Goal: Transaction & Acquisition: Book appointment/travel/reservation

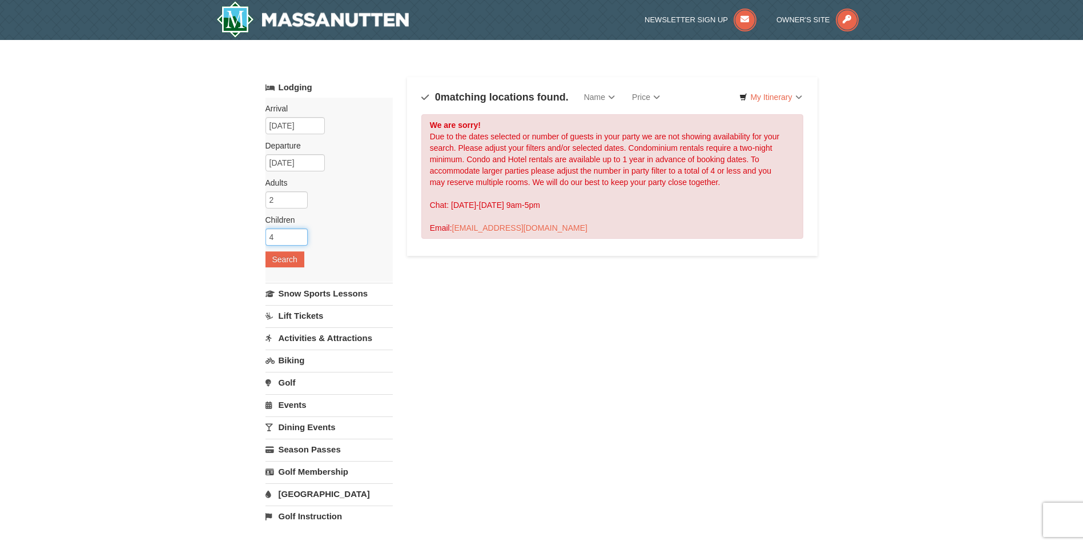
click at [301, 240] on input "4" at bounding box center [287, 236] width 42 height 17
type input "3"
click at [302, 240] on input "3" at bounding box center [287, 236] width 42 height 17
click at [291, 259] on button "Search" at bounding box center [285, 259] width 39 height 16
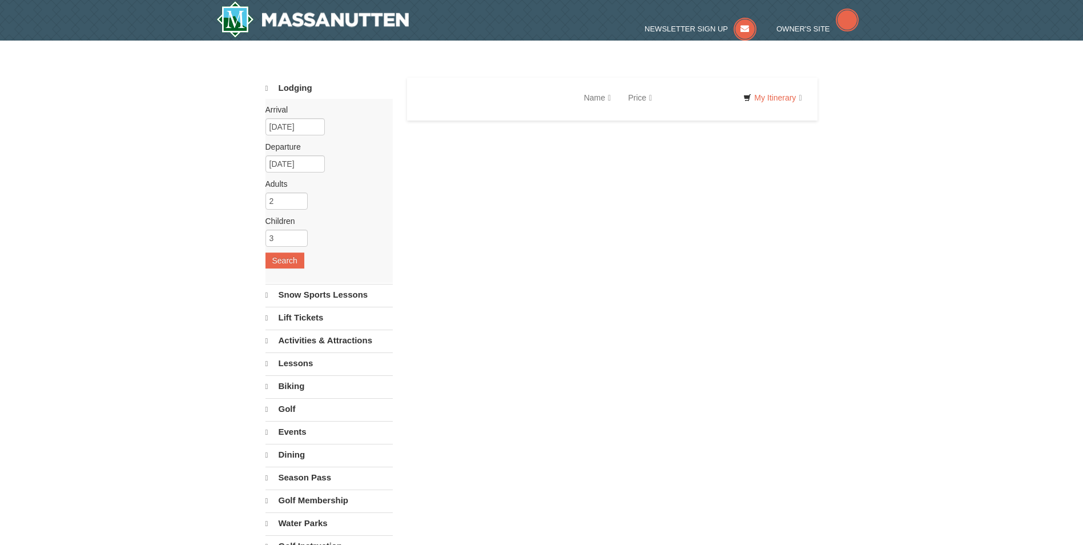
select select "9"
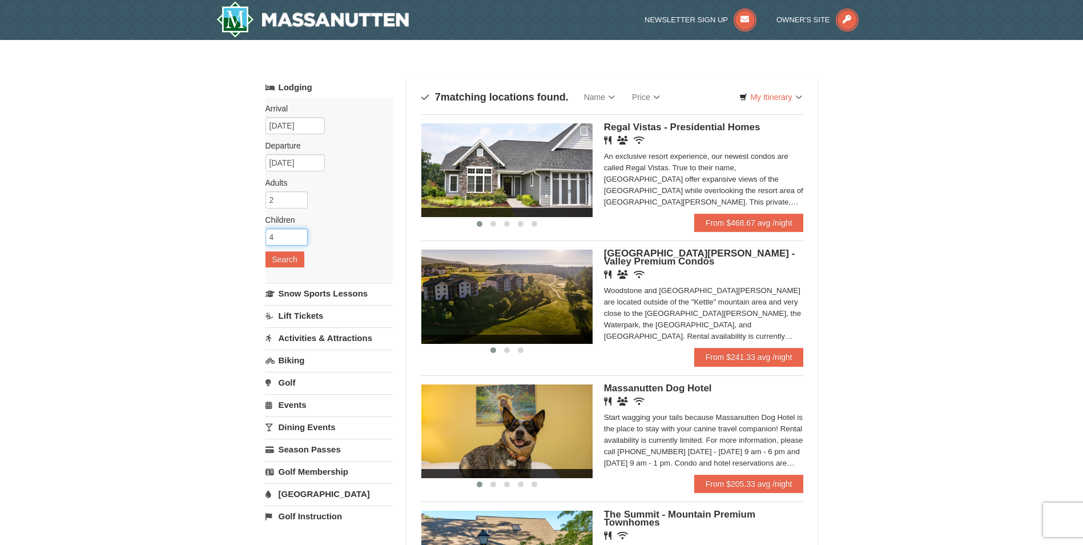
type input "4"
click at [300, 232] on input "4" at bounding box center [287, 236] width 42 height 17
click at [295, 251] on button "Search" at bounding box center [285, 259] width 39 height 16
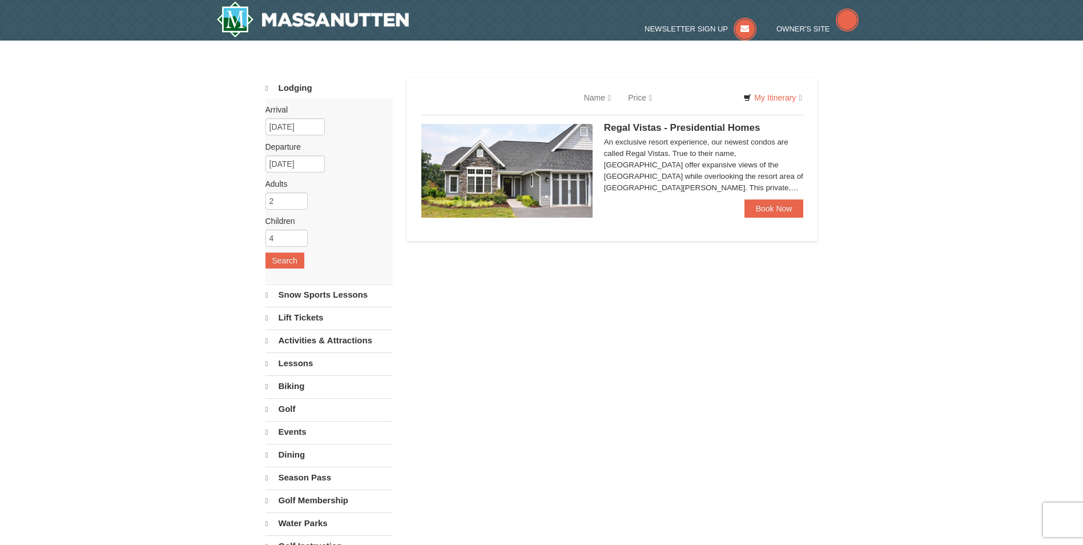
select select "9"
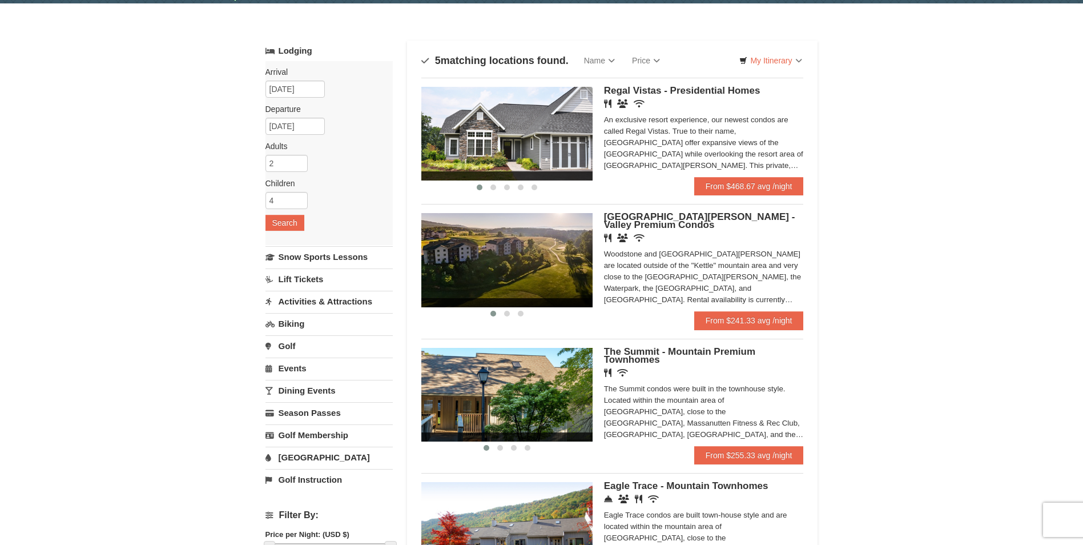
scroll to position [114, 0]
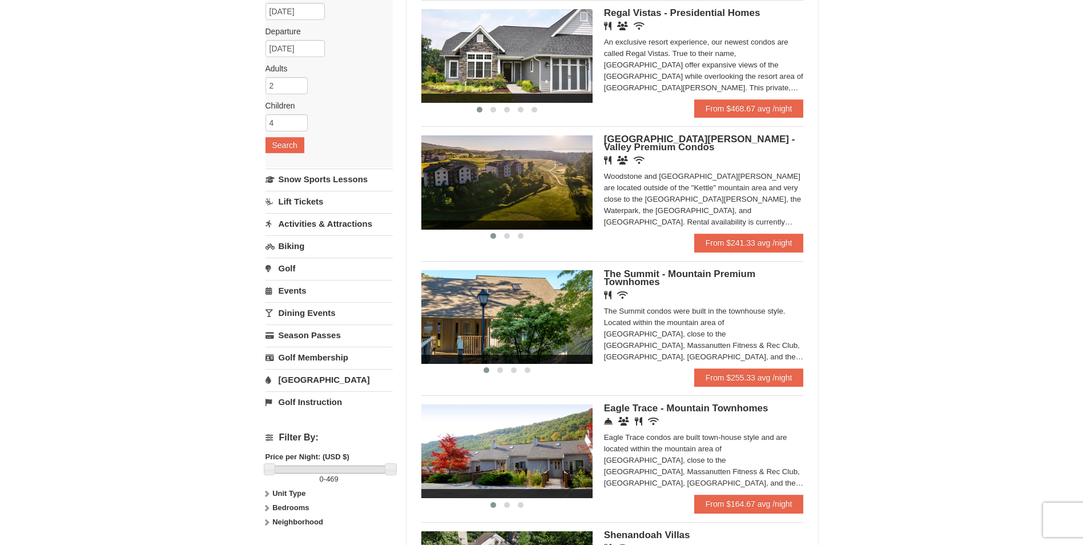
click at [538, 190] on img at bounding box center [506, 182] width 171 height 94
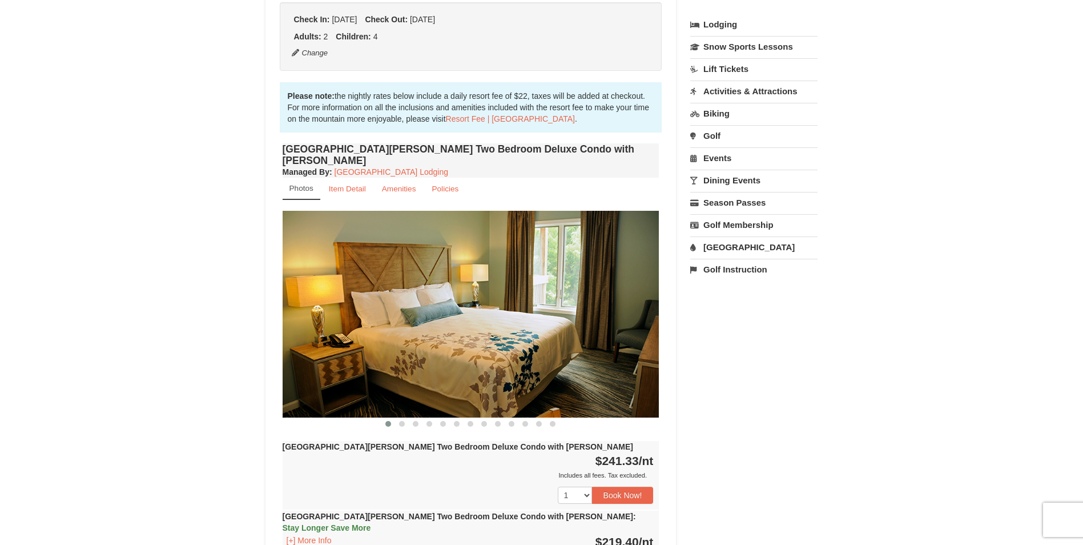
scroll to position [285, 0]
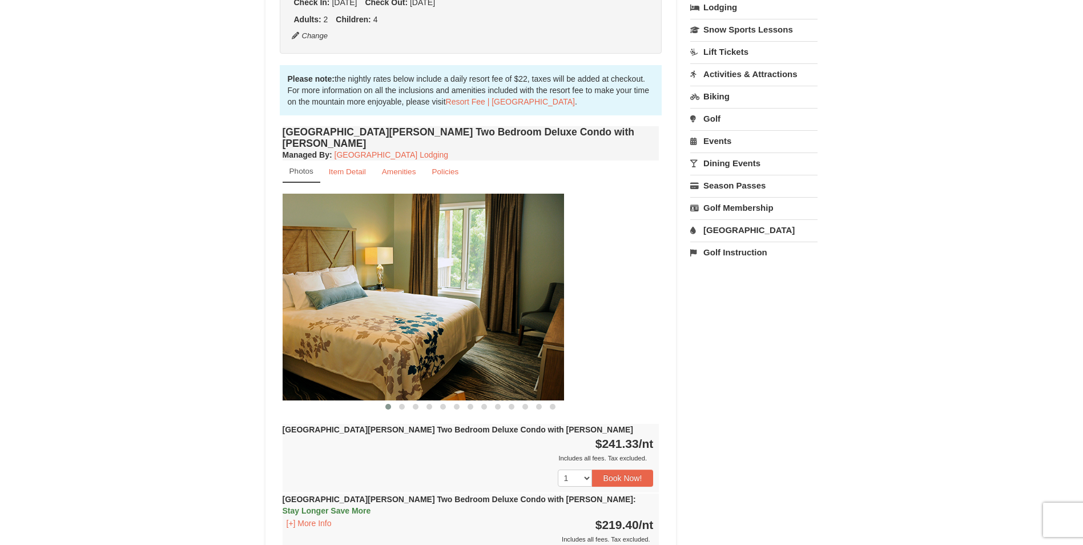
drag, startPoint x: 565, startPoint y: 324, endPoint x: 395, endPoint y: 332, distance: 170.3
click at [410, 332] on img at bounding box center [375, 297] width 377 height 206
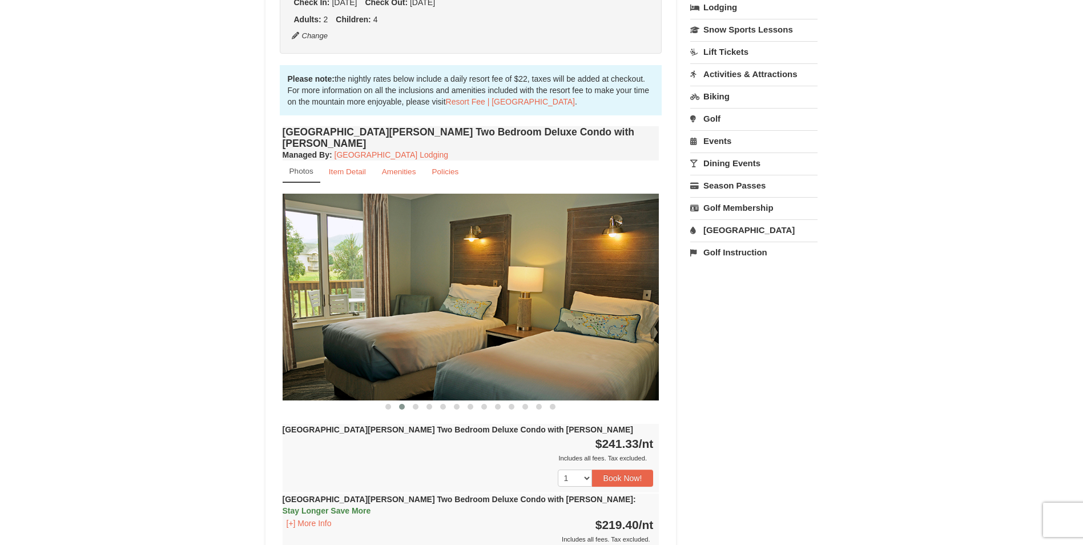
drag, startPoint x: 561, startPoint y: 317, endPoint x: 398, endPoint y: 318, distance: 163.3
click at [398, 318] on img at bounding box center [471, 297] width 377 height 206
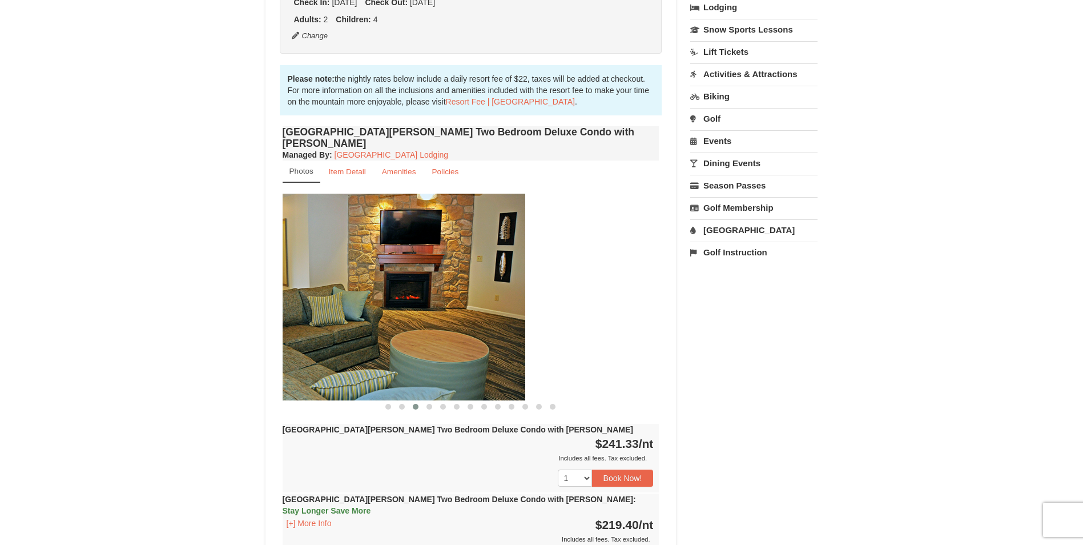
drag, startPoint x: 561, startPoint y: 312, endPoint x: 421, endPoint y: 319, distance: 139.5
click at [421, 319] on img at bounding box center [336, 297] width 377 height 206
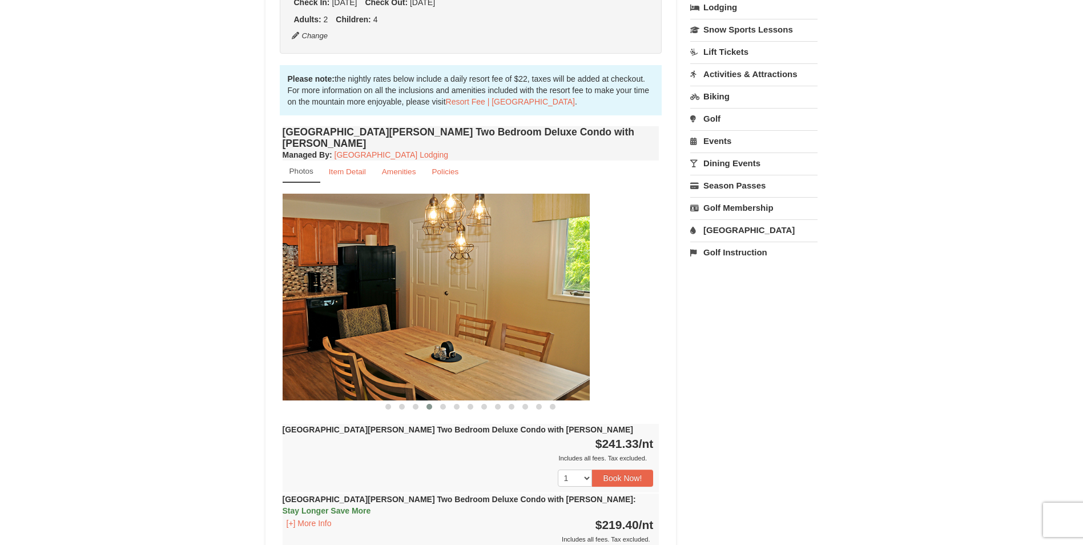
drag, startPoint x: 590, startPoint y: 289, endPoint x: 415, endPoint y: 297, distance: 176.0
click at [424, 297] on img at bounding box center [401, 297] width 377 height 206
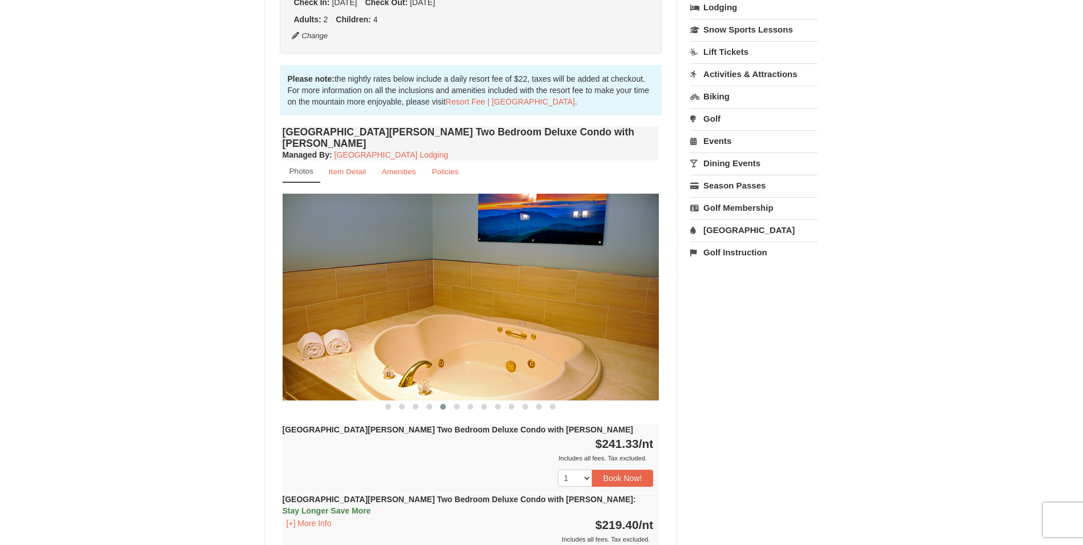
drag, startPoint x: 585, startPoint y: 298, endPoint x: 416, endPoint y: 301, distance: 169.1
click at [416, 301] on img at bounding box center [471, 297] width 377 height 206
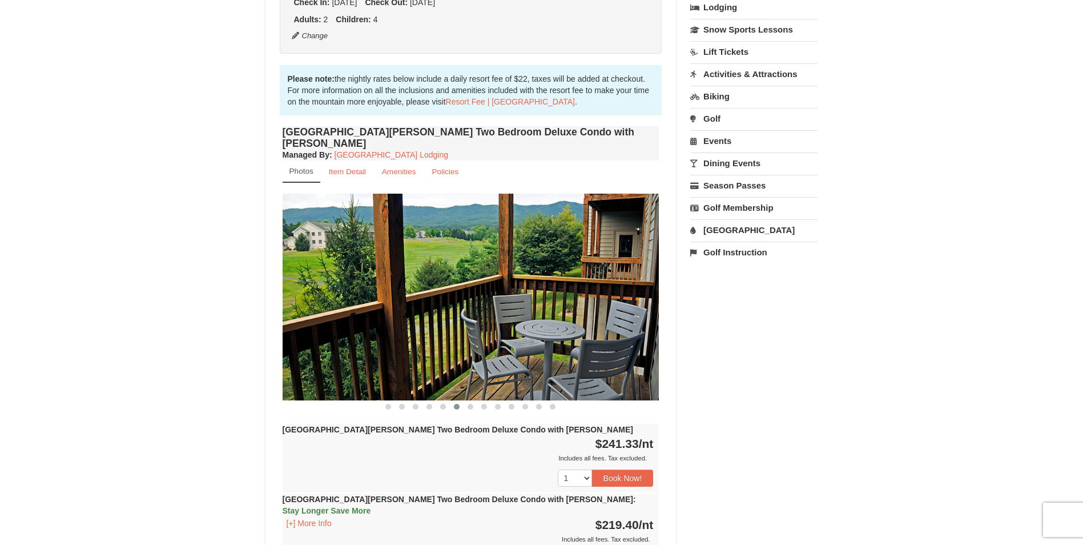
drag, startPoint x: 612, startPoint y: 301, endPoint x: 392, endPoint y: 299, distance: 219.8
click at [392, 299] on img at bounding box center [471, 297] width 377 height 206
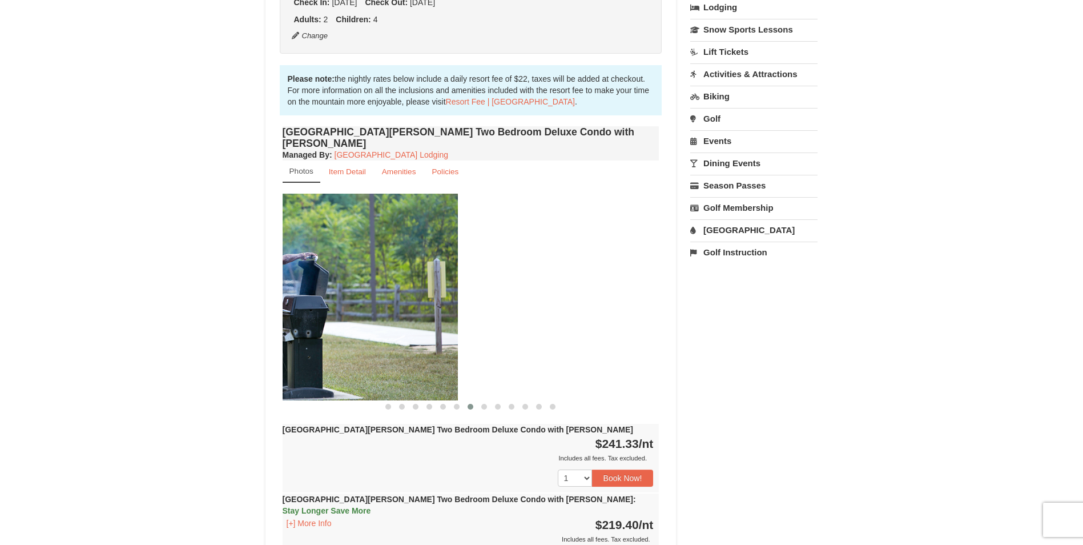
drag, startPoint x: 540, startPoint y: 295, endPoint x: 333, endPoint y: 297, distance: 206.7
click at [333, 297] on img at bounding box center [269, 297] width 377 height 206
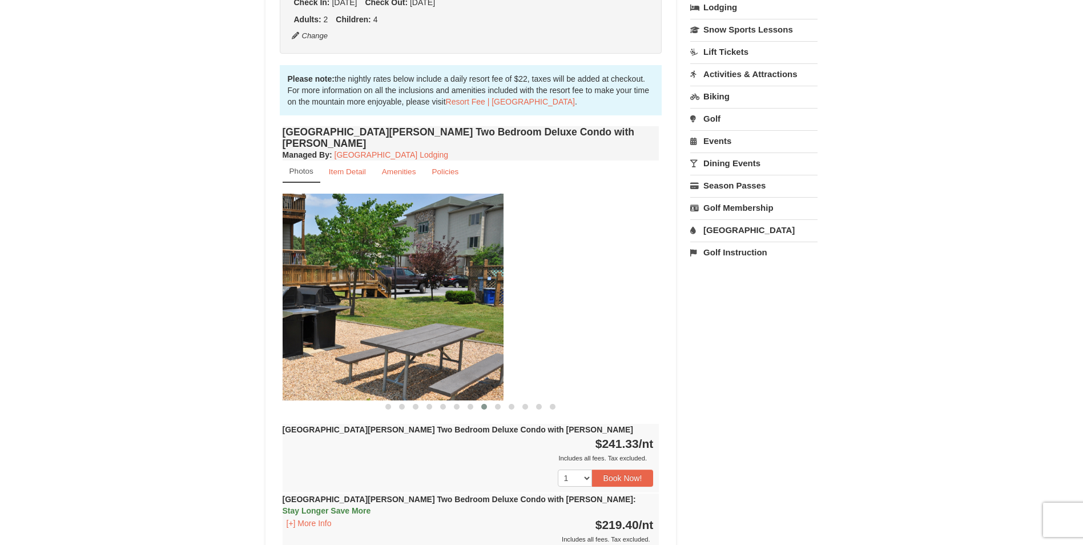
drag, startPoint x: 560, startPoint y: 292, endPoint x: 363, endPoint y: 296, distance: 197.0
click at [352, 297] on img at bounding box center [315, 297] width 377 height 206
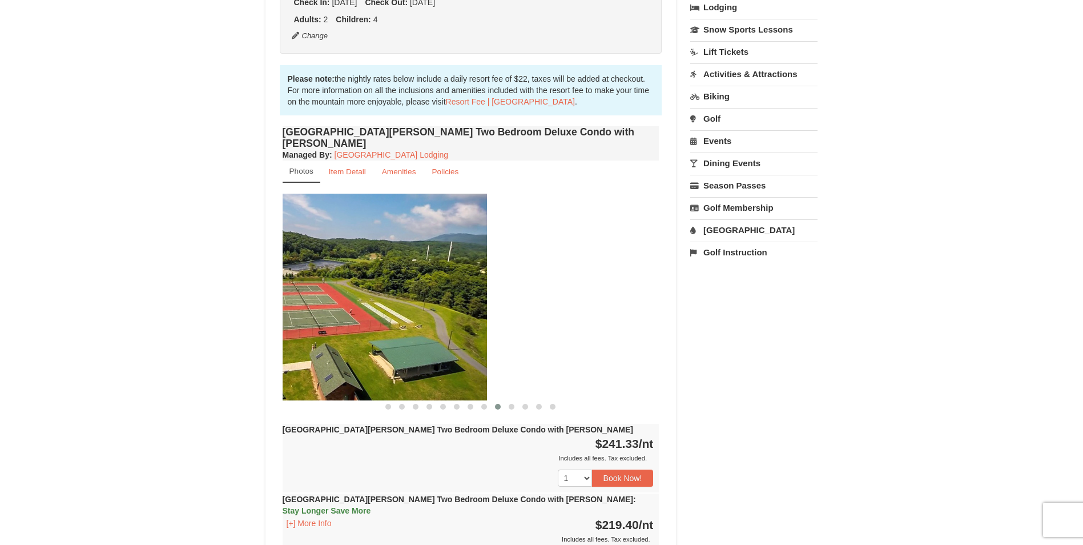
drag, startPoint x: 574, startPoint y: 303, endPoint x: 350, endPoint y: 308, distance: 223.9
click at [345, 308] on img at bounding box center [298, 297] width 377 height 206
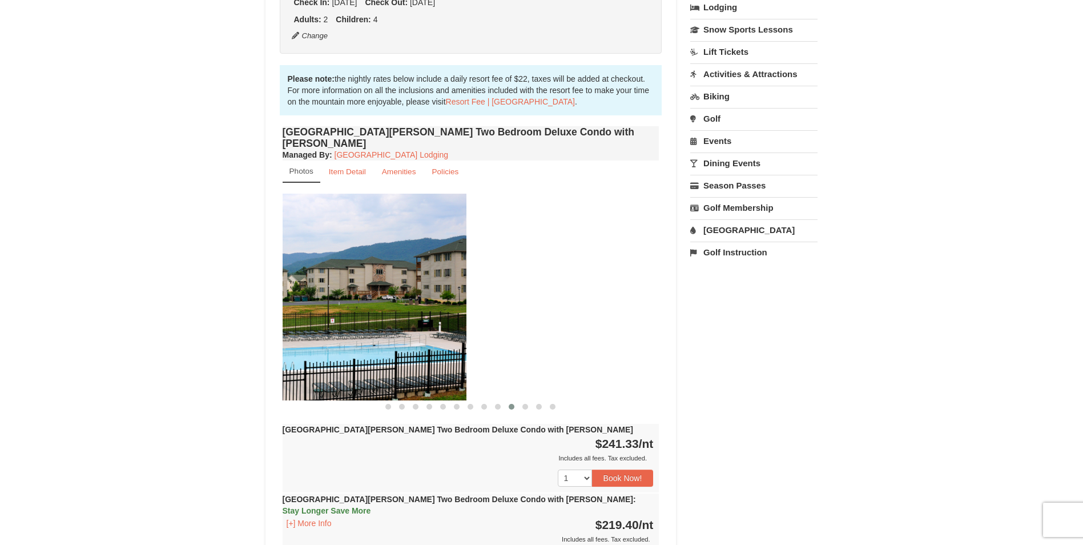
drag, startPoint x: 574, startPoint y: 312, endPoint x: 337, endPoint y: 316, distance: 237.0
click at [337, 316] on img at bounding box center [278, 297] width 377 height 206
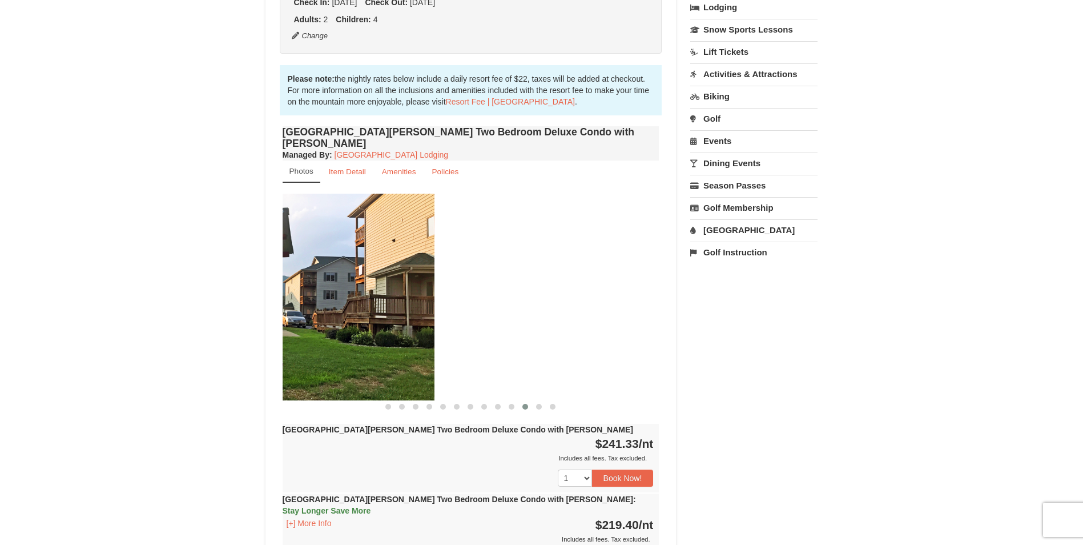
drag, startPoint x: 532, startPoint y: 308, endPoint x: 307, endPoint y: 305, distance: 225.0
click at [307, 305] on img at bounding box center [246, 297] width 377 height 206
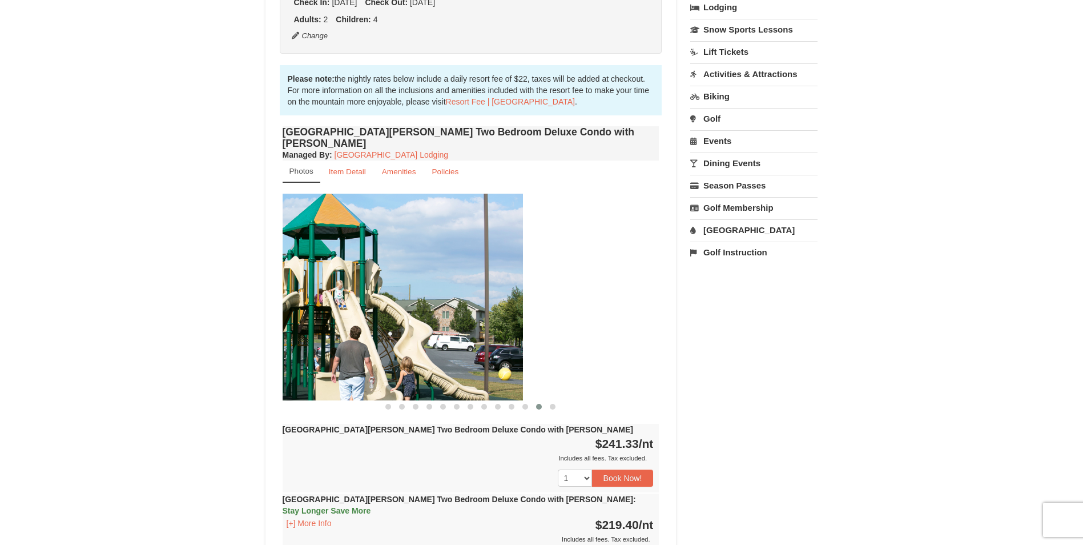
drag, startPoint x: 509, startPoint y: 309, endPoint x: 289, endPoint y: 304, distance: 220.5
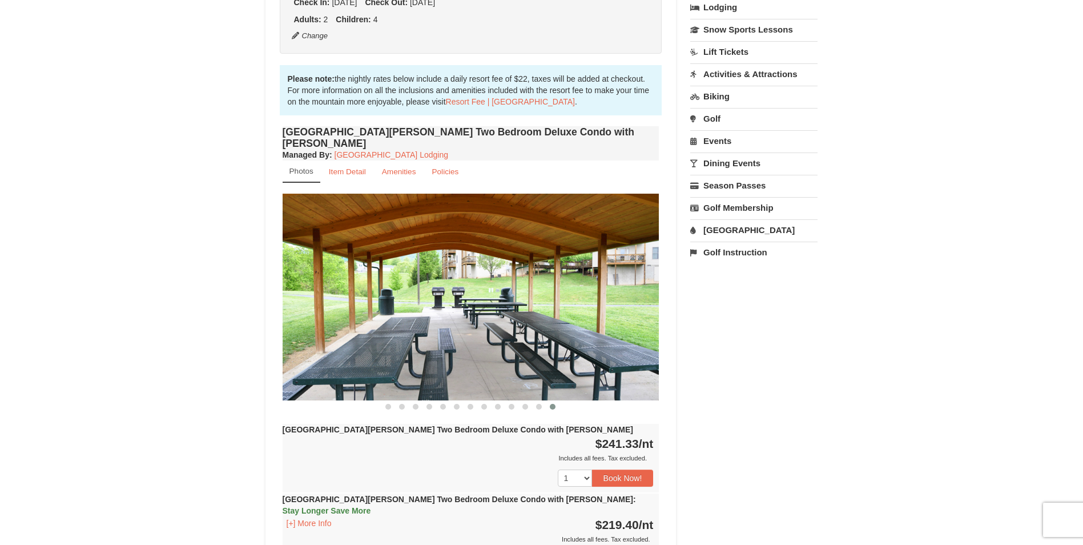
drag, startPoint x: 548, startPoint y: 326, endPoint x: 393, endPoint y: 333, distance: 154.9
click at [393, 333] on img at bounding box center [471, 297] width 377 height 206
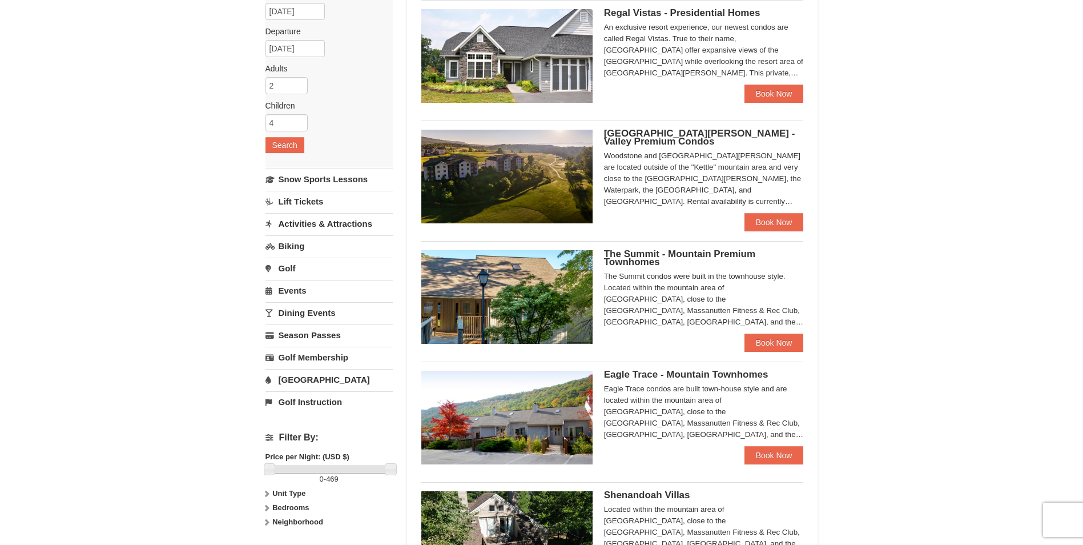
scroll to position [171, 0]
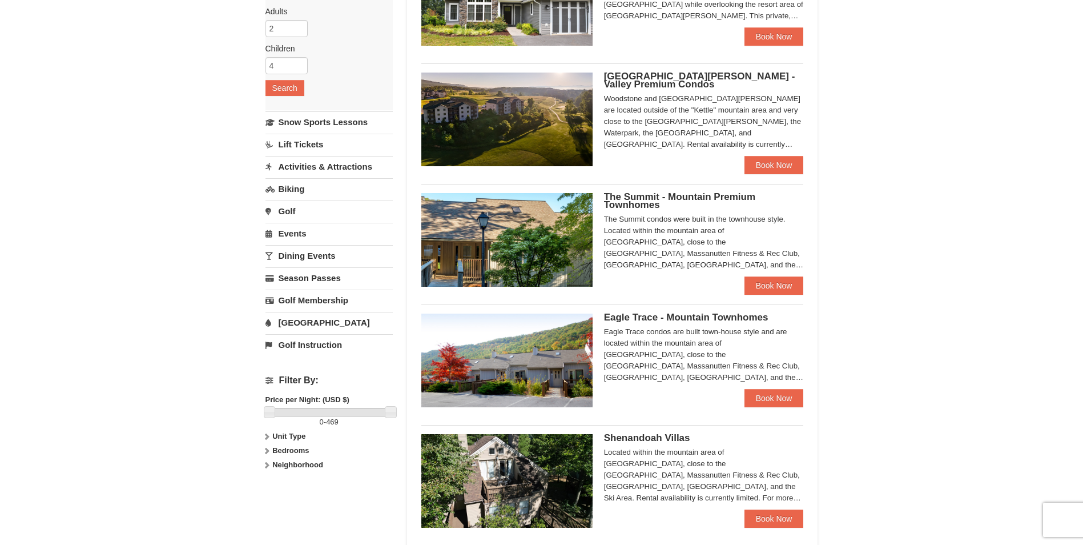
click at [546, 233] on img at bounding box center [506, 240] width 171 height 94
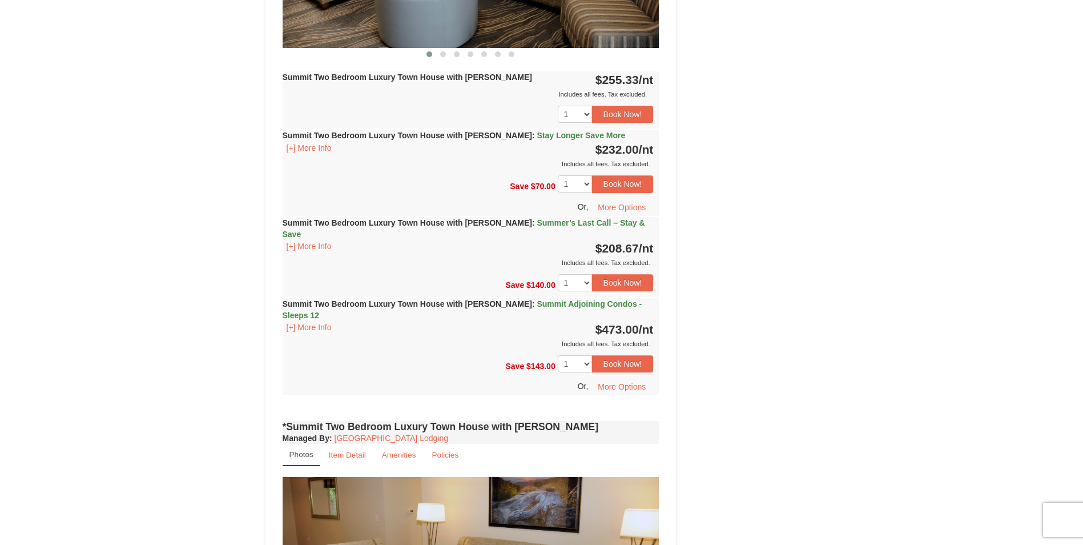
scroll to position [628, 0]
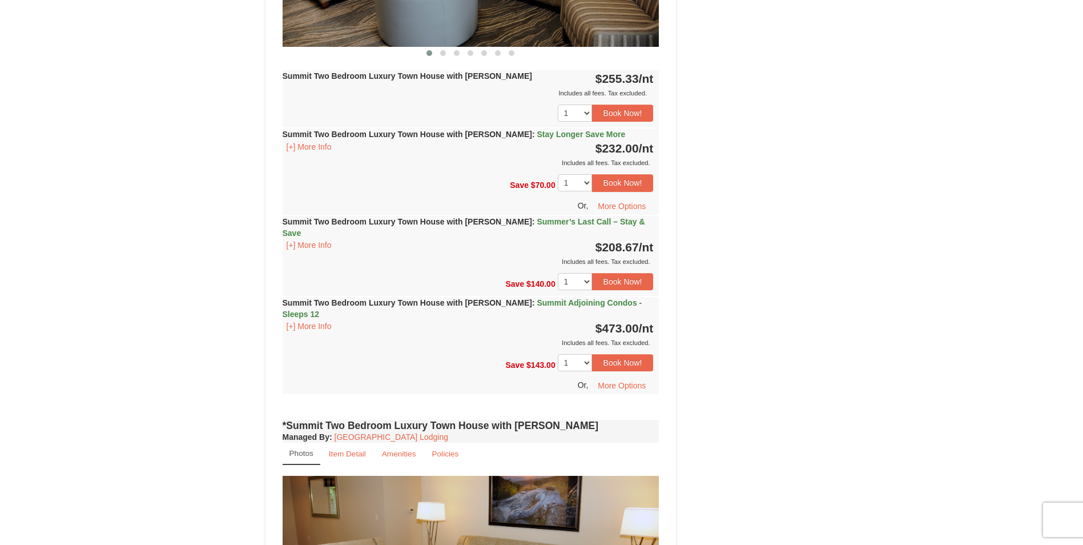
click at [470, 256] on div "Includes all fees. Tax excluded." at bounding box center [468, 261] width 371 height 11
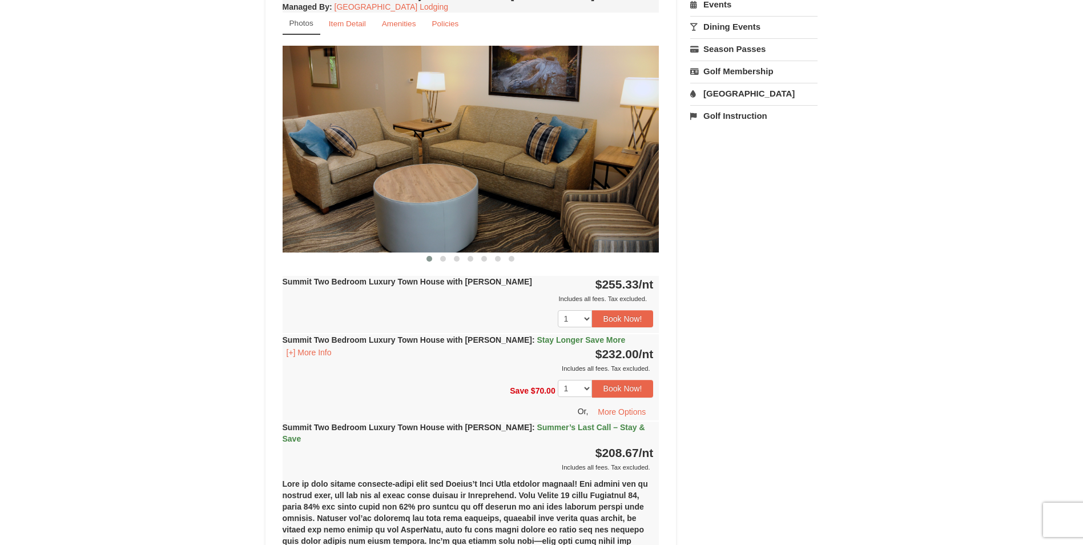
scroll to position [399, 0]
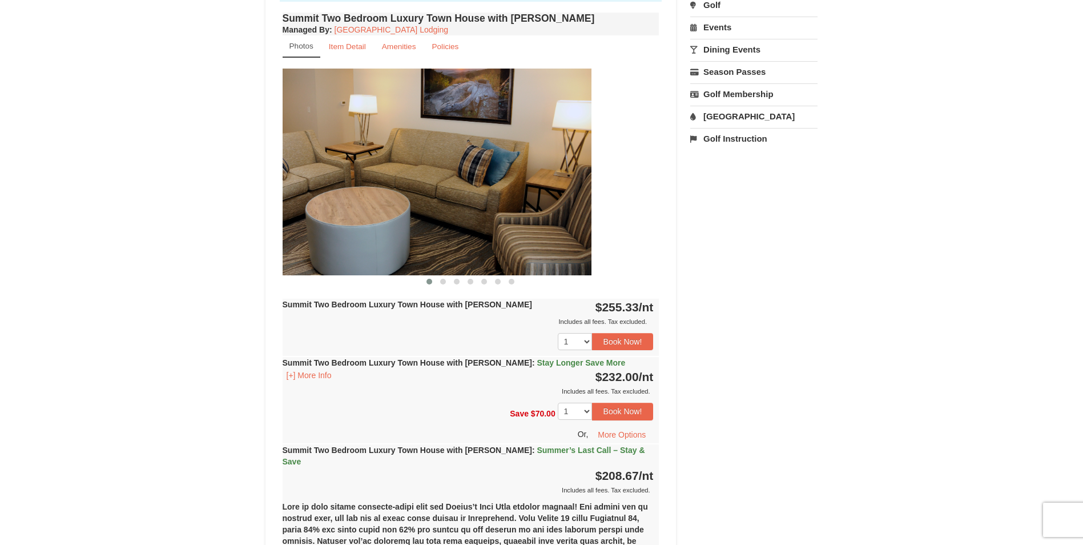
drag, startPoint x: 468, startPoint y: 210, endPoint x: 351, endPoint y: 214, distance: 117.7
click at [333, 211] on img at bounding box center [403, 172] width 377 height 206
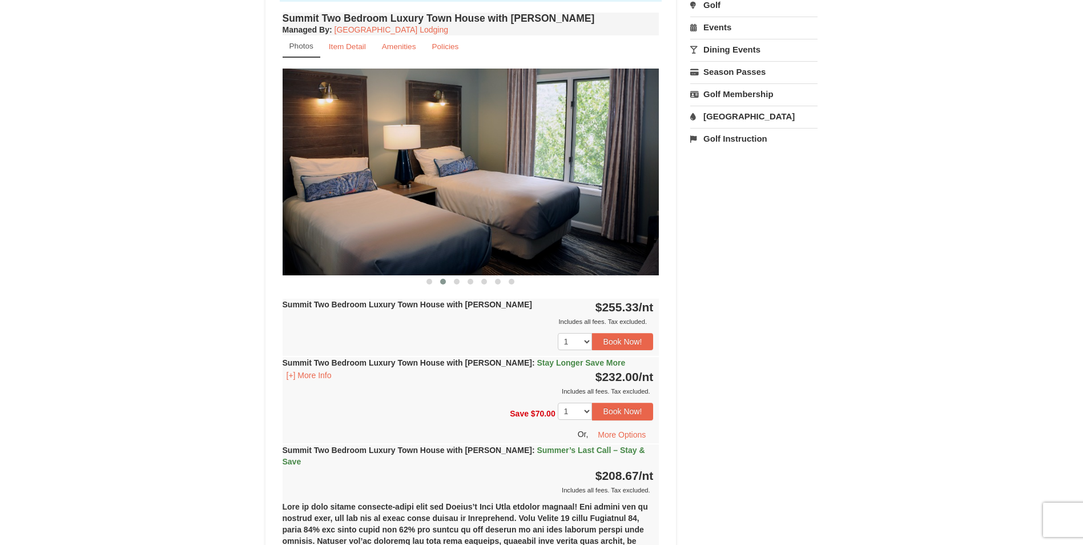
drag, startPoint x: 566, startPoint y: 227, endPoint x: 320, endPoint y: 227, distance: 246.7
click at [320, 227] on img at bounding box center [471, 172] width 377 height 206
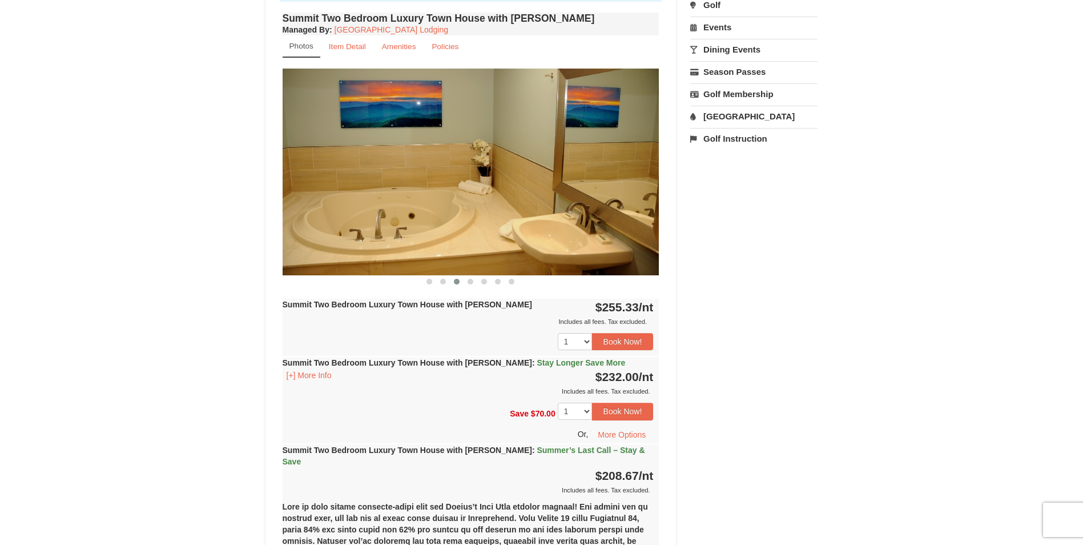
drag, startPoint x: 556, startPoint y: 226, endPoint x: 448, endPoint y: 232, distance: 108.7
click at [448, 232] on img at bounding box center [471, 172] width 377 height 206
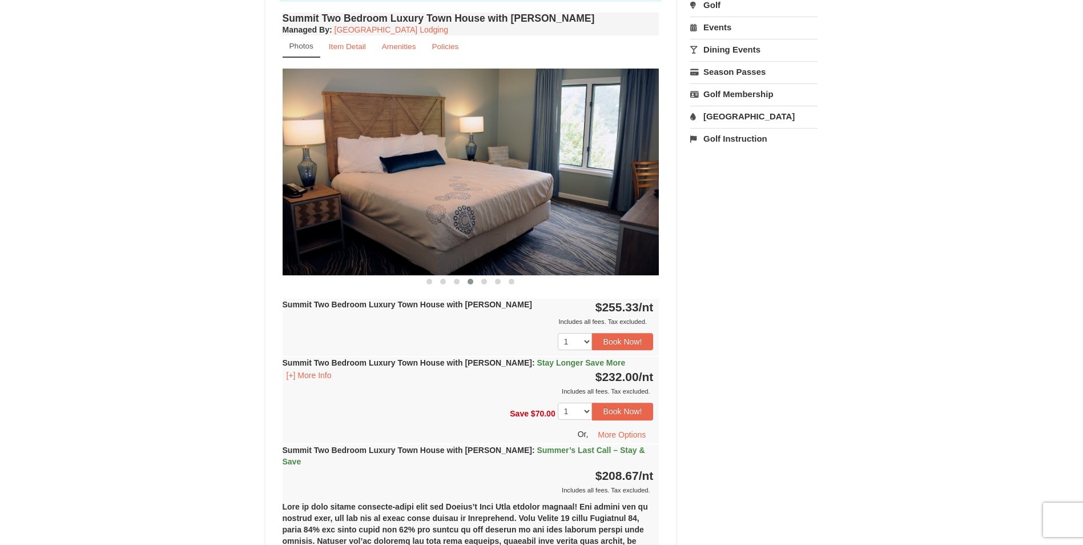
drag, startPoint x: 473, startPoint y: 227, endPoint x: 549, endPoint y: 226, distance: 76.0
click at [548, 226] on img at bounding box center [471, 172] width 377 height 206
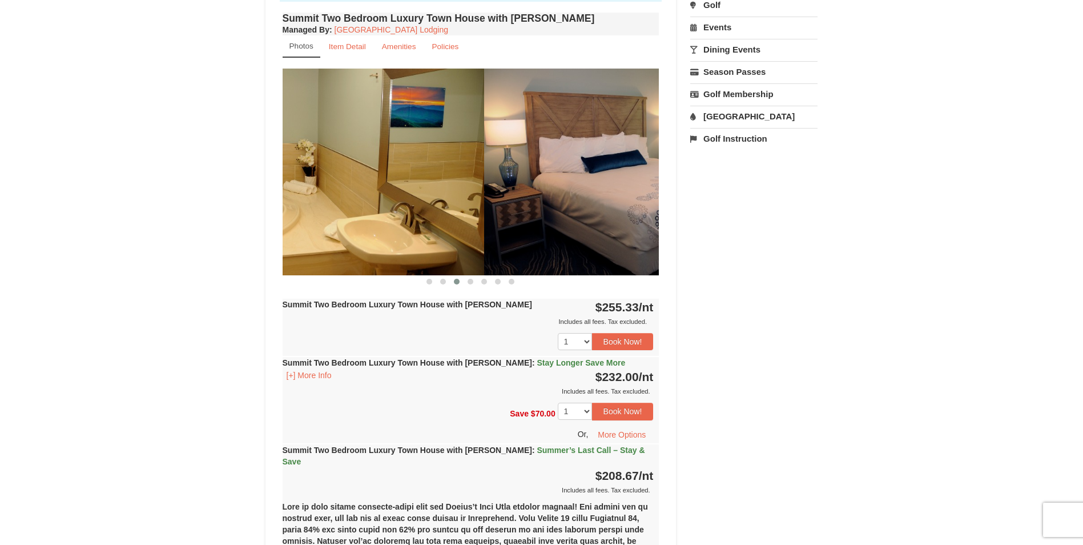
drag, startPoint x: 598, startPoint y: 227, endPoint x: 388, endPoint y: 236, distance: 210.3
click at [380, 237] on img at bounding box center [295, 172] width 377 height 206
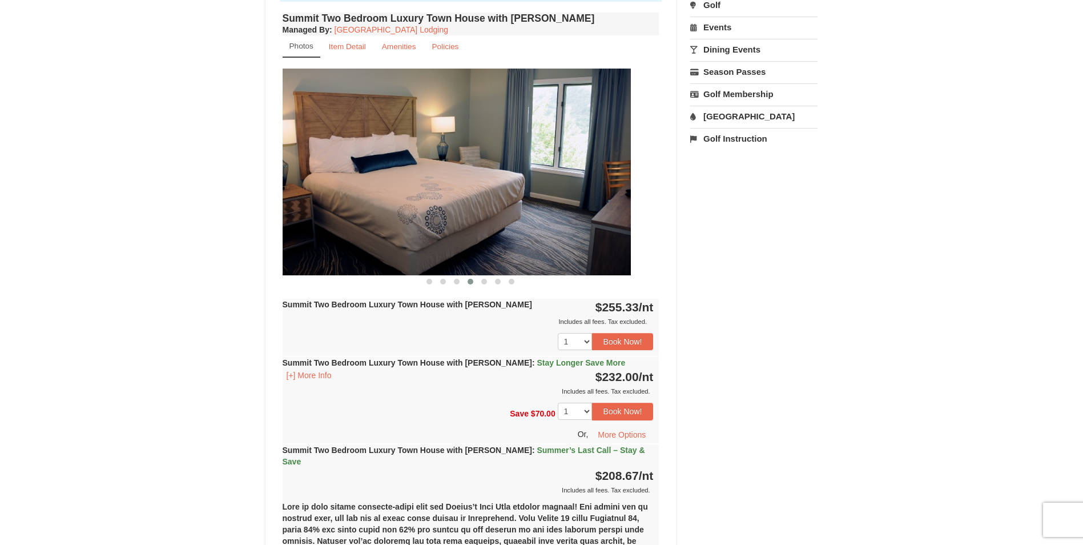
drag, startPoint x: 490, startPoint y: 235, endPoint x: 295, endPoint y: 235, distance: 195.3
click at [295, 235] on img at bounding box center [442, 172] width 377 height 206
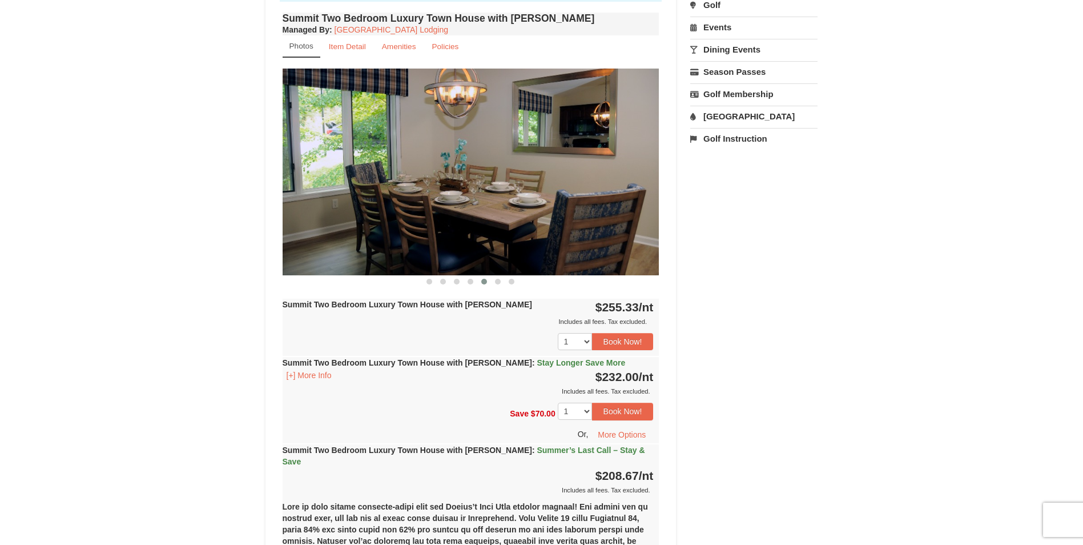
drag, startPoint x: 533, startPoint y: 211, endPoint x: 355, endPoint y: 231, distance: 179.8
click at [355, 231] on img at bounding box center [471, 172] width 377 height 206
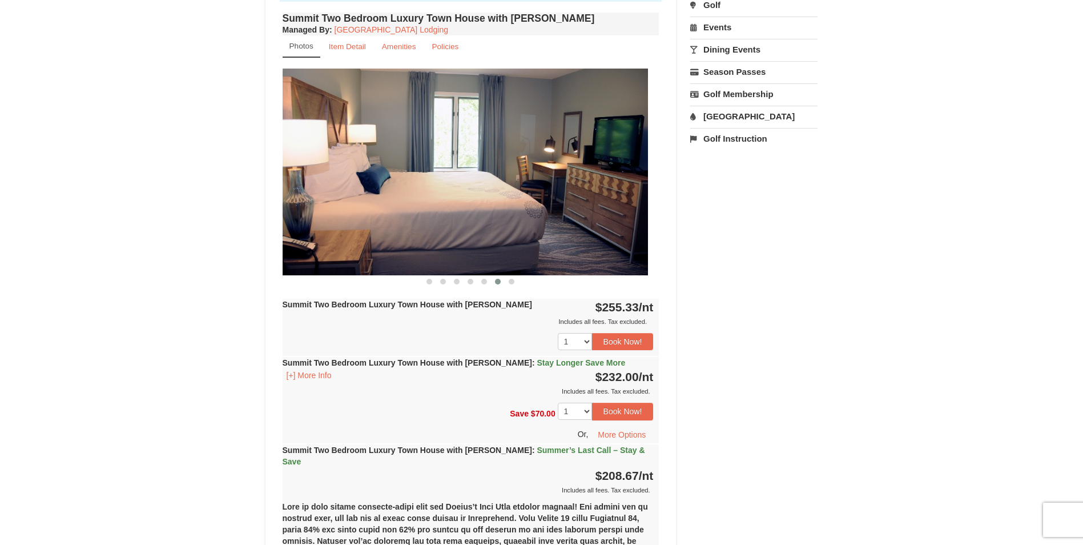
drag, startPoint x: 507, startPoint y: 227, endPoint x: 336, endPoint y: 231, distance: 170.8
click at [336, 231] on img at bounding box center [459, 172] width 377 height 206
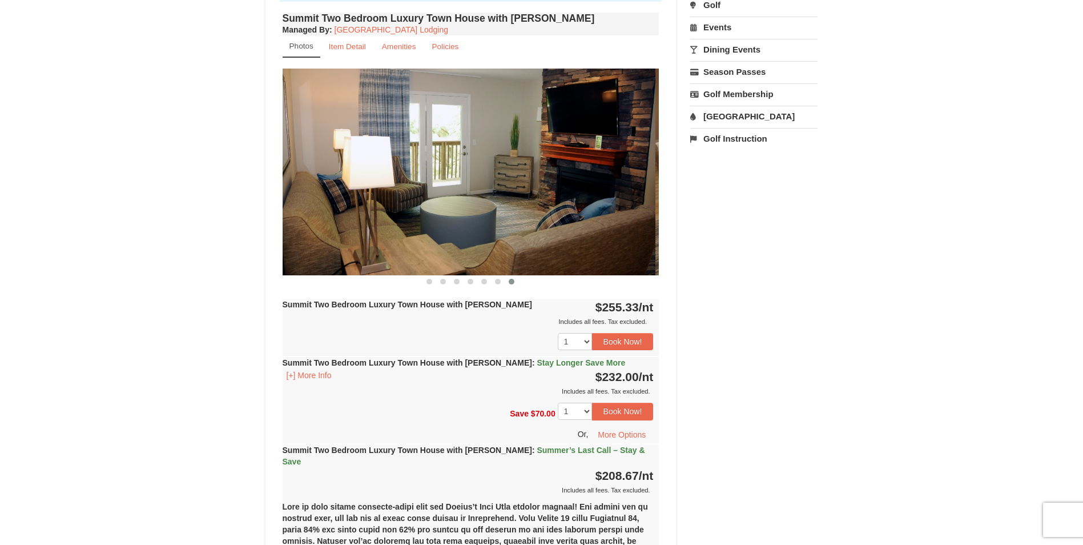
drag, startPoint x: 526, startPoint y: 226, endPoint x: 298, endPoint y: 230, distance: 228.4
click at [298, 231] on img at bounding box center [467, 172] width 377 height 206
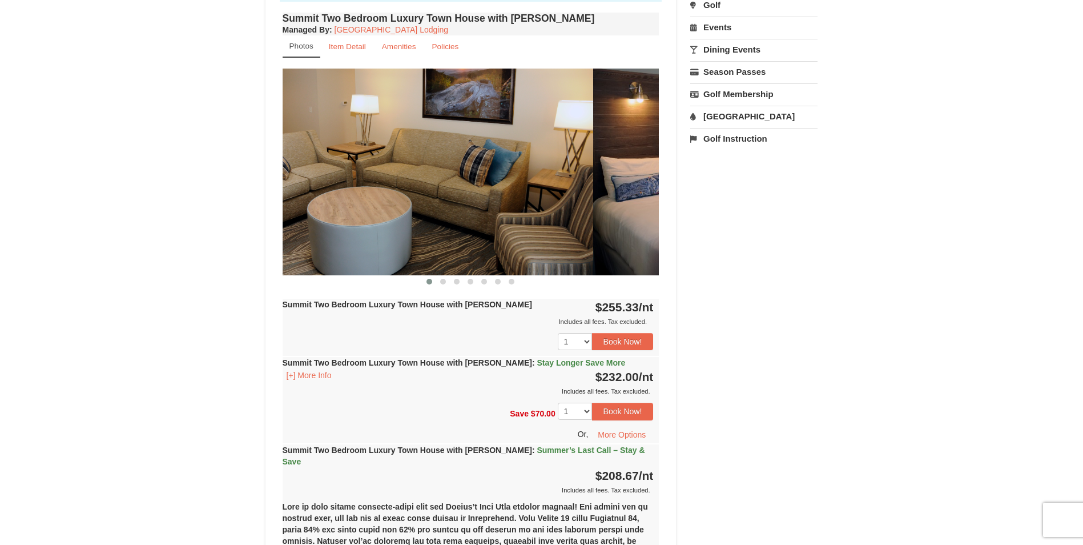
drag, startPoint x: 485, startPoint y: 214, endPoint x: 212, endPoint y: 210, distance: 273.5
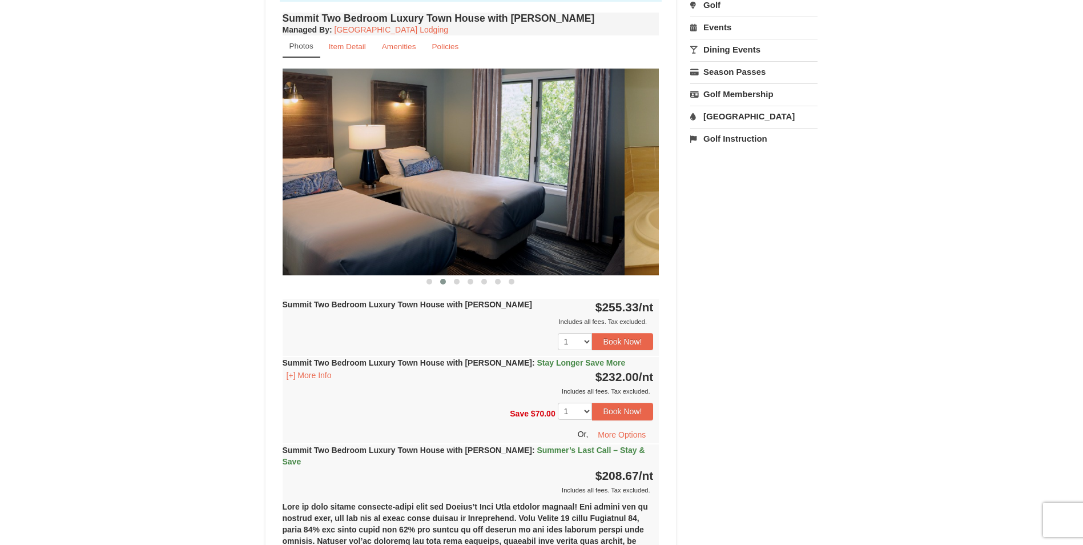
drag, startPoint x: 493, startPoint y: 222, endPoint x: 219, endPoint y: 222, distance: 274.1
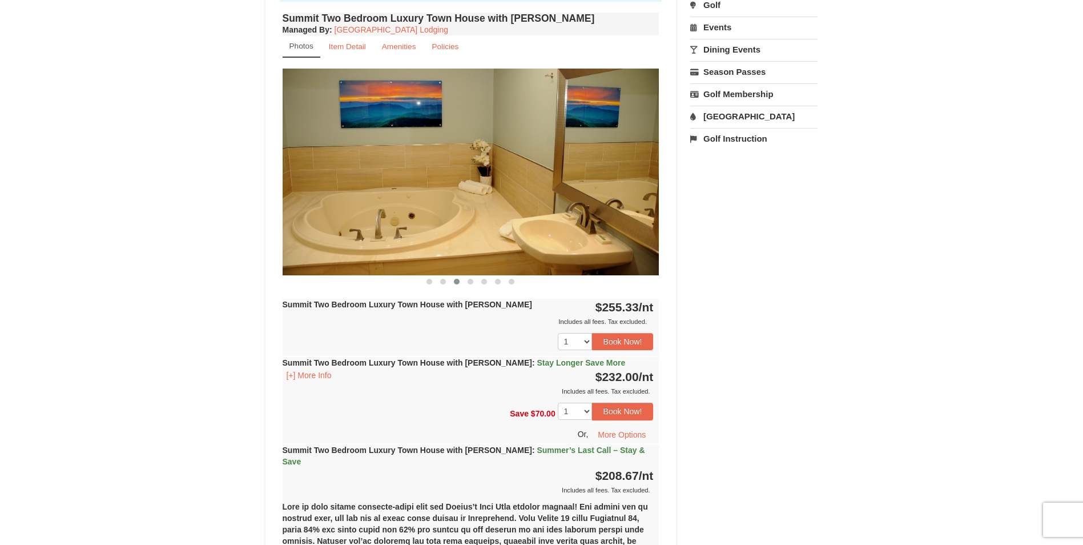
drag, startPoint x: 526, startPoint y: 181, endPoint x: 363, endPoint y: 185, distance: 163.9
click at [363, 185] on img at bounding box center [471, 172] width 377 height 206
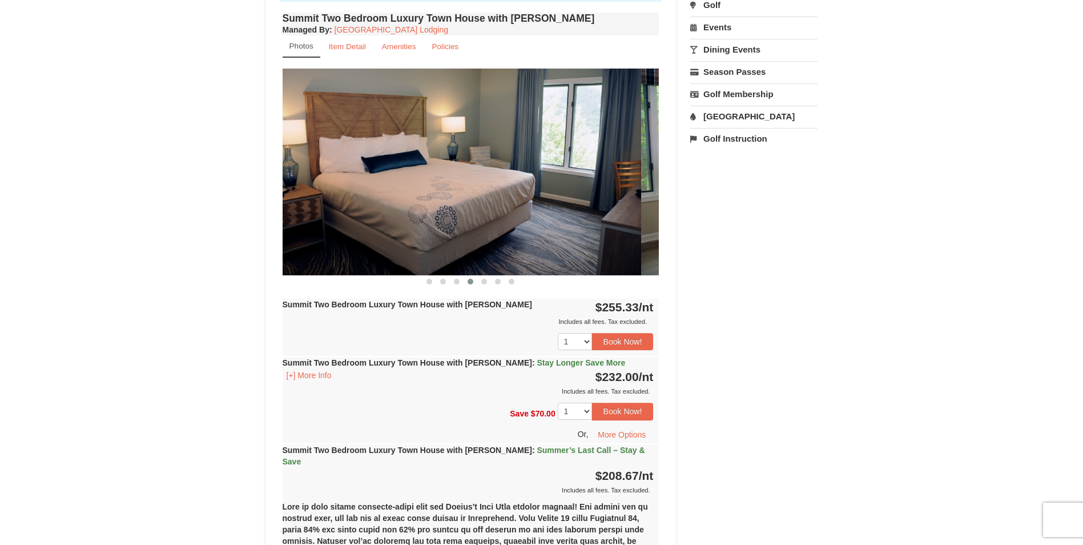
drag, startPoint x: 540, startPoint y: 179, endPoint x: 421, endPoint y: 179, distance: 118.2
click at [423, 180] on img at bounding box center [452, 172] width 377 height 206
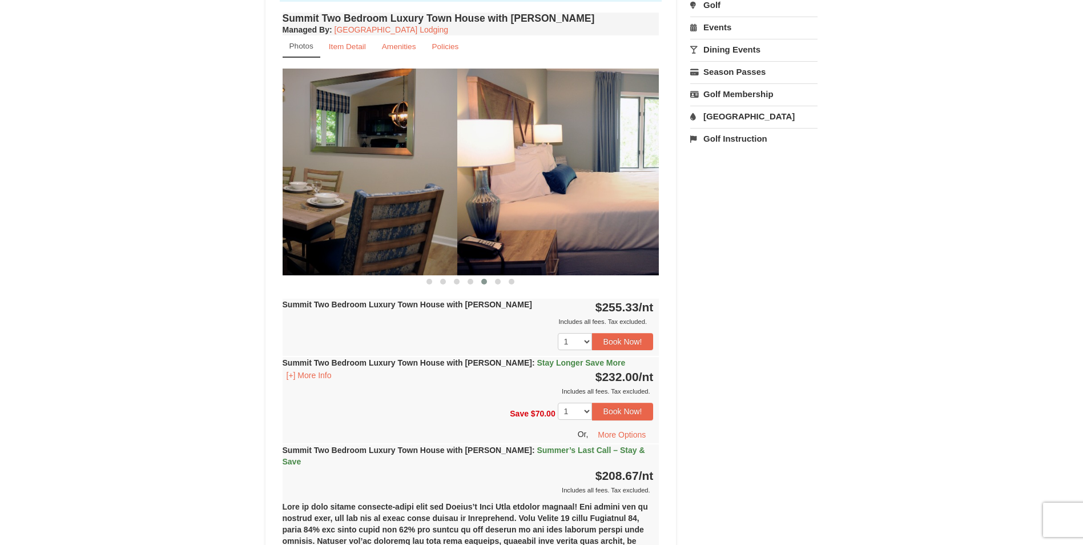
drag, startPoint x: 540, startPoint y: 177, endPoint x: 338, endPoint y: 187, distance: 202.4
click at [338, 187] on img at bounding box center [269, 172] width 377 height 206
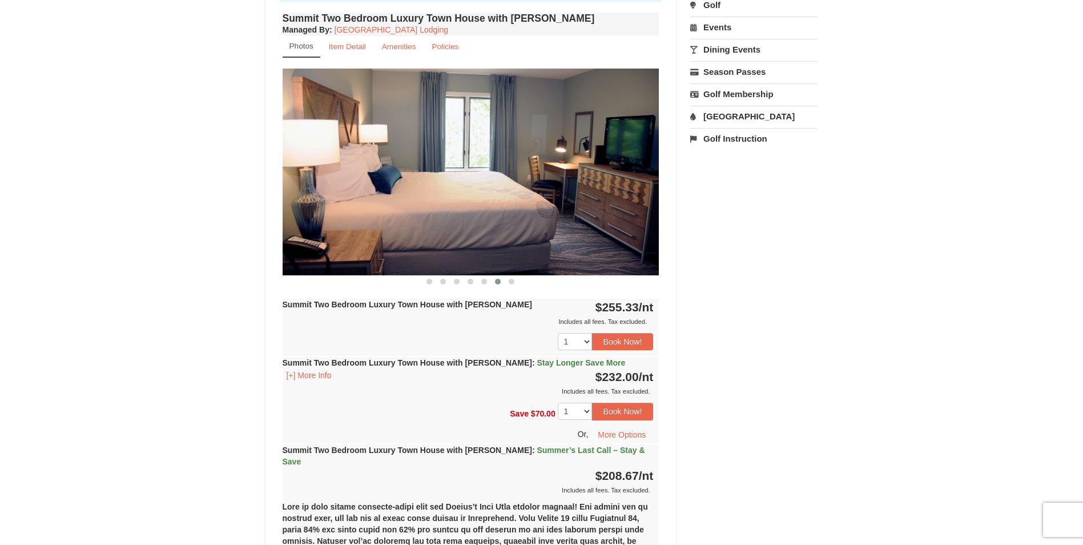
drag, startPoint x: 476, startPoint y: 186, endPoint x: 293, endPoint y: 192, distance: 183.4
click at [297, 192] on img at bounding box center [471, 172] width 377 height 206
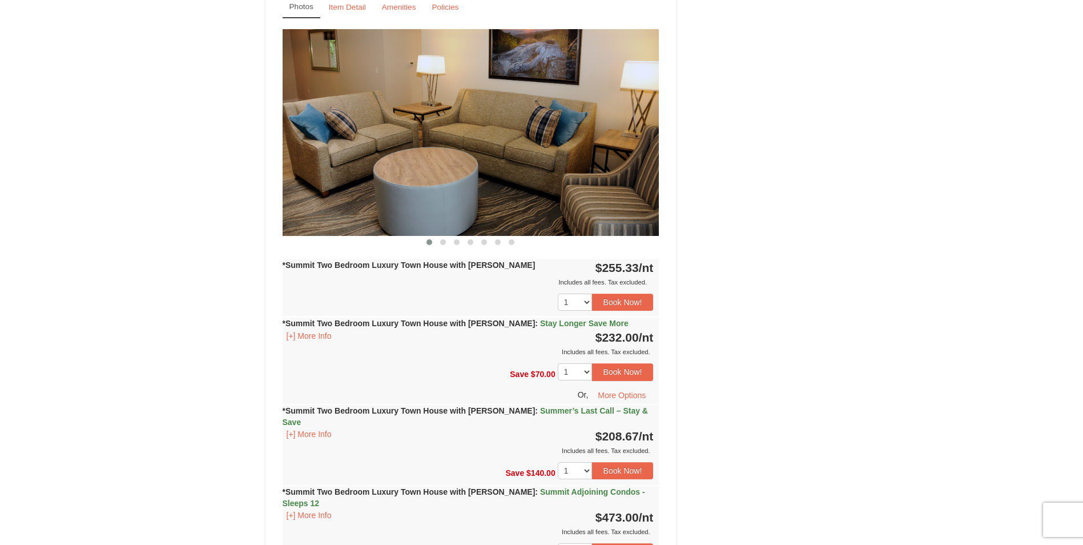
scroll to position [1199, 0]
